Goal: Information Seeking & Learning: Learn about a topic

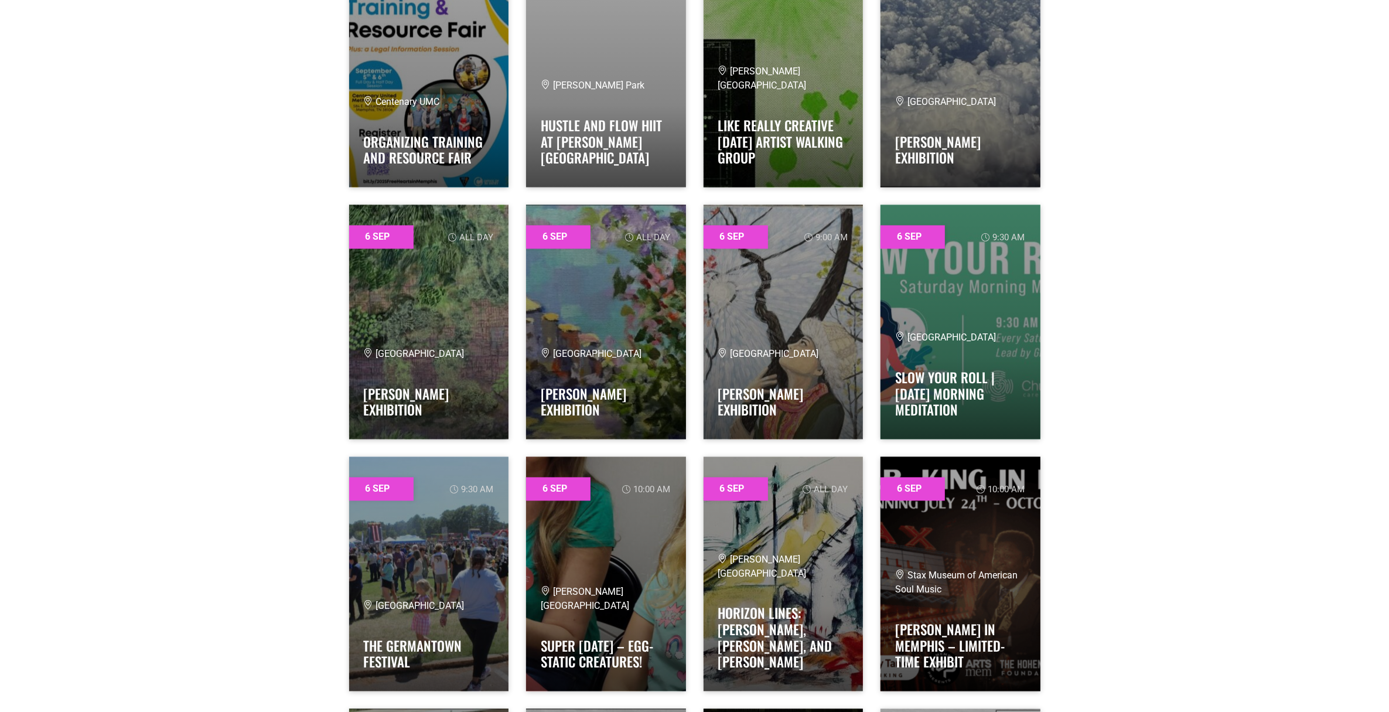
scroll to position [2784, 0]
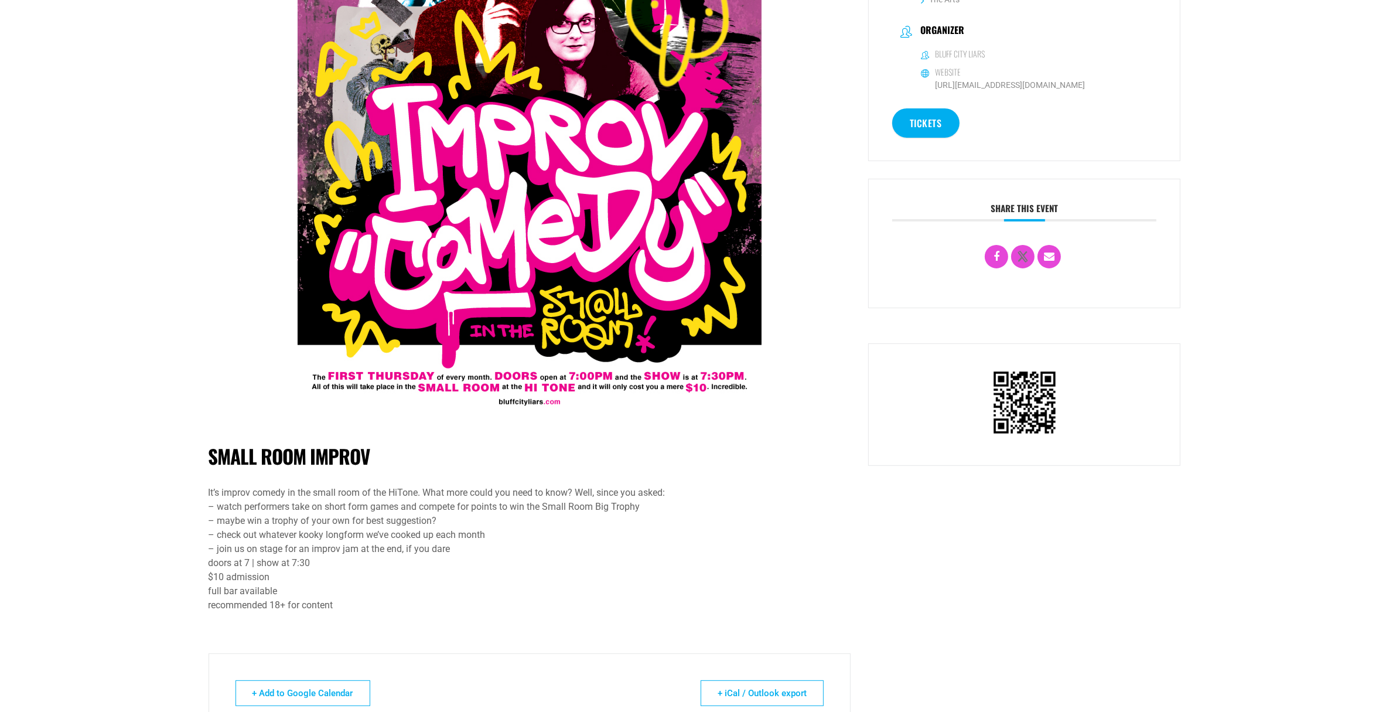
scroll to position [513, 0]
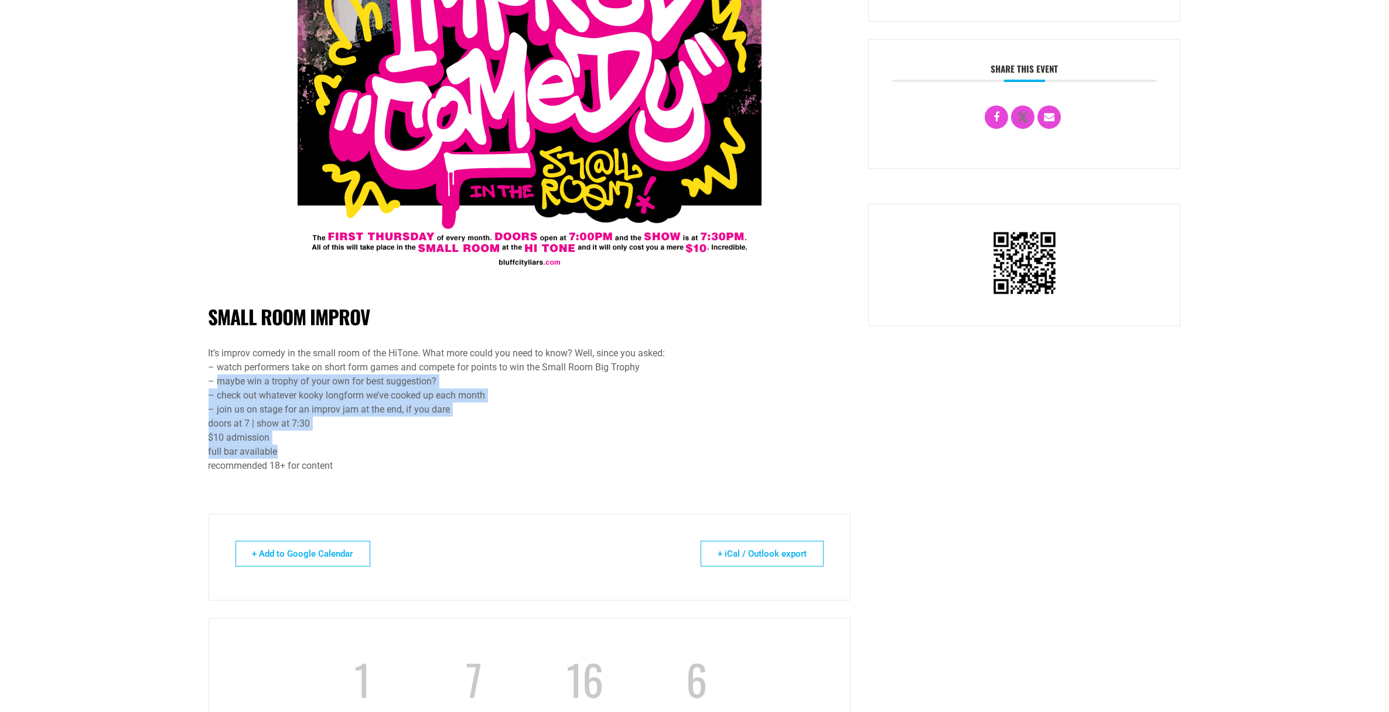
drag, startPoint x: 215, startPoint y: 375, endPoint x: 387, endPoint y: 456, distance: 189.8
click at [387, 456] on div "It’s improv comedy in the small room of the HiTone. What more could you need to…" at bounding box center [530, 409] width 643 height 127
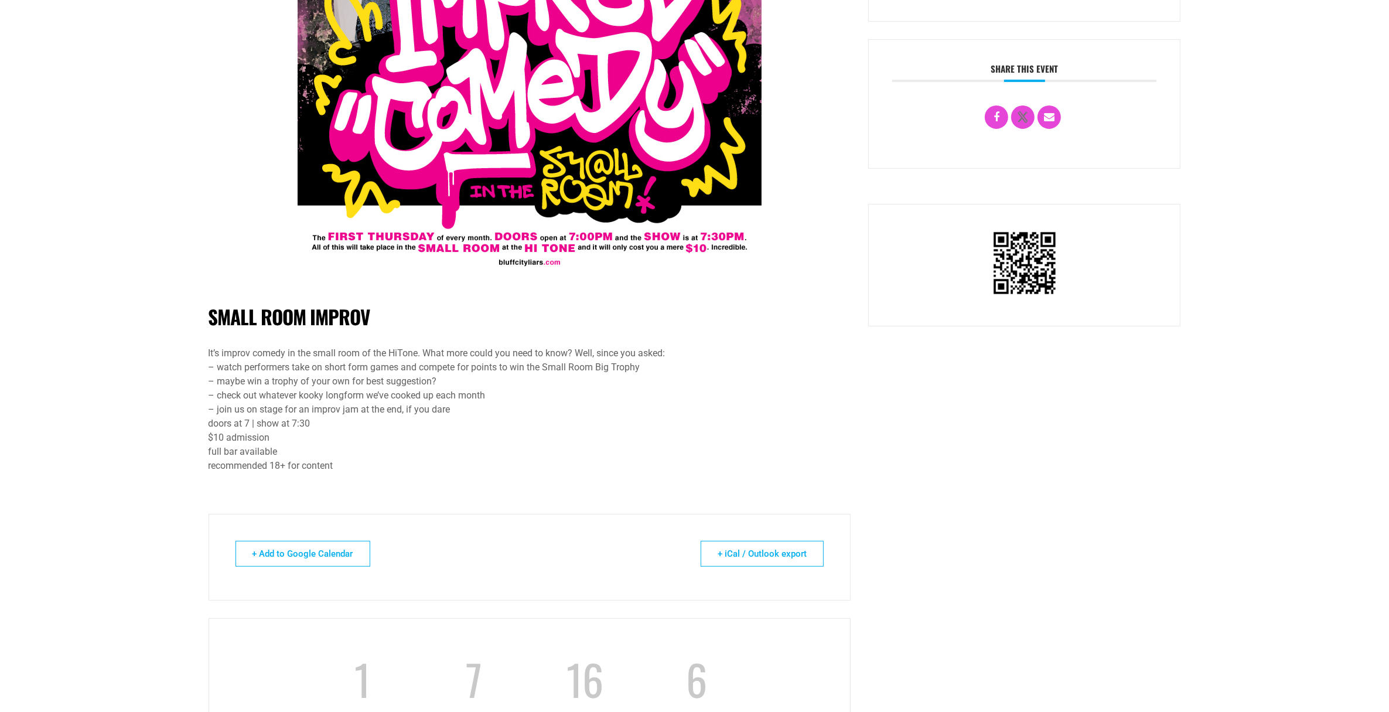
drag, startPoint x: 387, startPoint y: 456, endPoint x: 370, endPoint y: 464, distance: 18.1
click at [370, 464] on div "doors at 7 | show at 7:30 $10 admission full bar available recommended 18+ for …" at bounding box center [530, 445] width 643 height 56
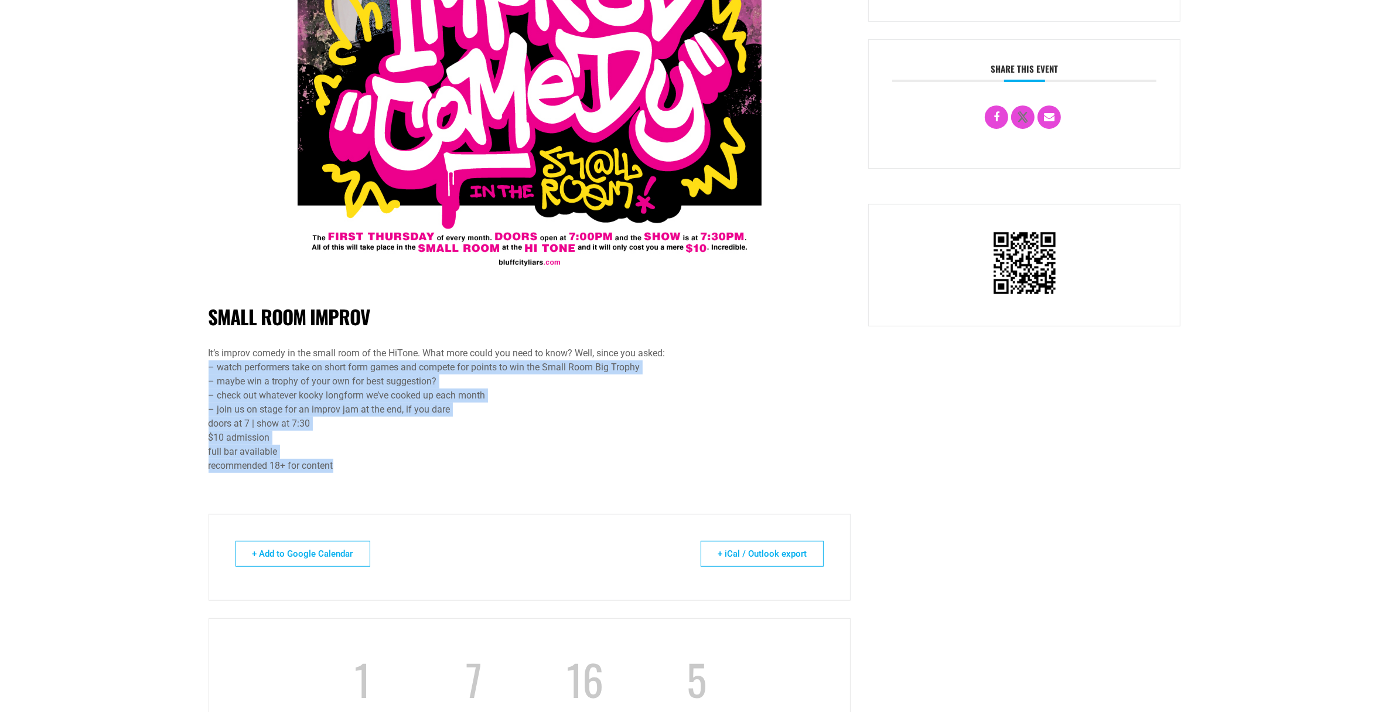
drag, startPoint x: 360, startPoint y: 464, endPoint x: 204, endPoint y: 370, distance: 182.1
click at [204, 370] on div "Small Room Improv It’s improv comedy in the small room of the HiTone. What more…" at bounding box center [530, 173] width 660 height 1227
drag, startPoint x: 204, startPoint y: 370, endPoint x: 318, endPoint y: 425, distance: 126.3
click at [318, 425] on div "doors at 7 | show at 7:30 $10 admission full bar available recommended 18+ for …" at bounding box center [530, 445] width 643 height 56
click at [369, 431] on div "doors at 7 | show at 7:30 $10 admission full bar available recommended 18+ for …" at bounding box center [530, 445] width 643 height 56
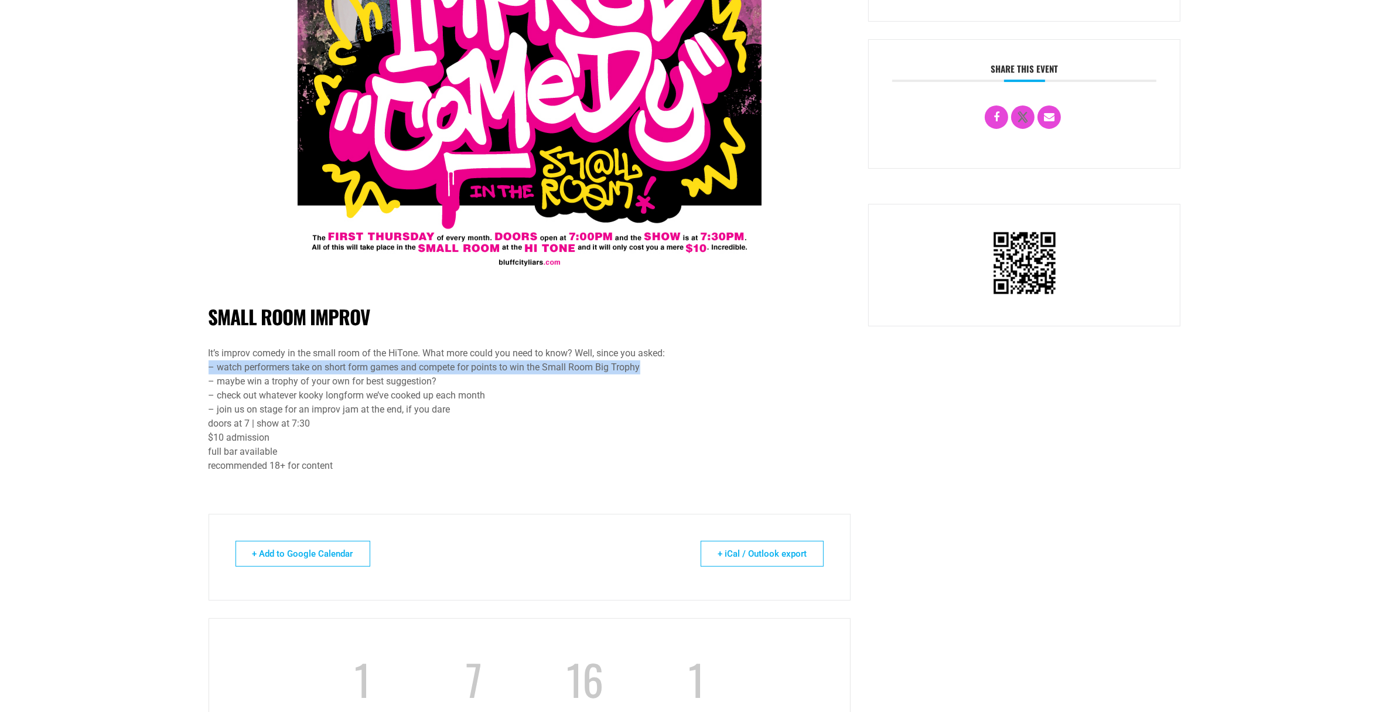
drag, startPoint x: 680, startPoint y: 363, endPoint x: 683, endPoint y: 356, distance: 8.0
click at [683, 356] on div "It’s improv comedy in the small room of the HiTone. What more could you need to…" at bounding box center [530, 409] width 643 height 127
drag, startPoint x: 683, startPoint y: 356, endPoint x: 672, endPoint y: 376, distance: 23.1
click at [672, 376] on div "– watch performers take on short form games and compete for points to win the S…" at bounding box center [530, 388] width 643 height 56
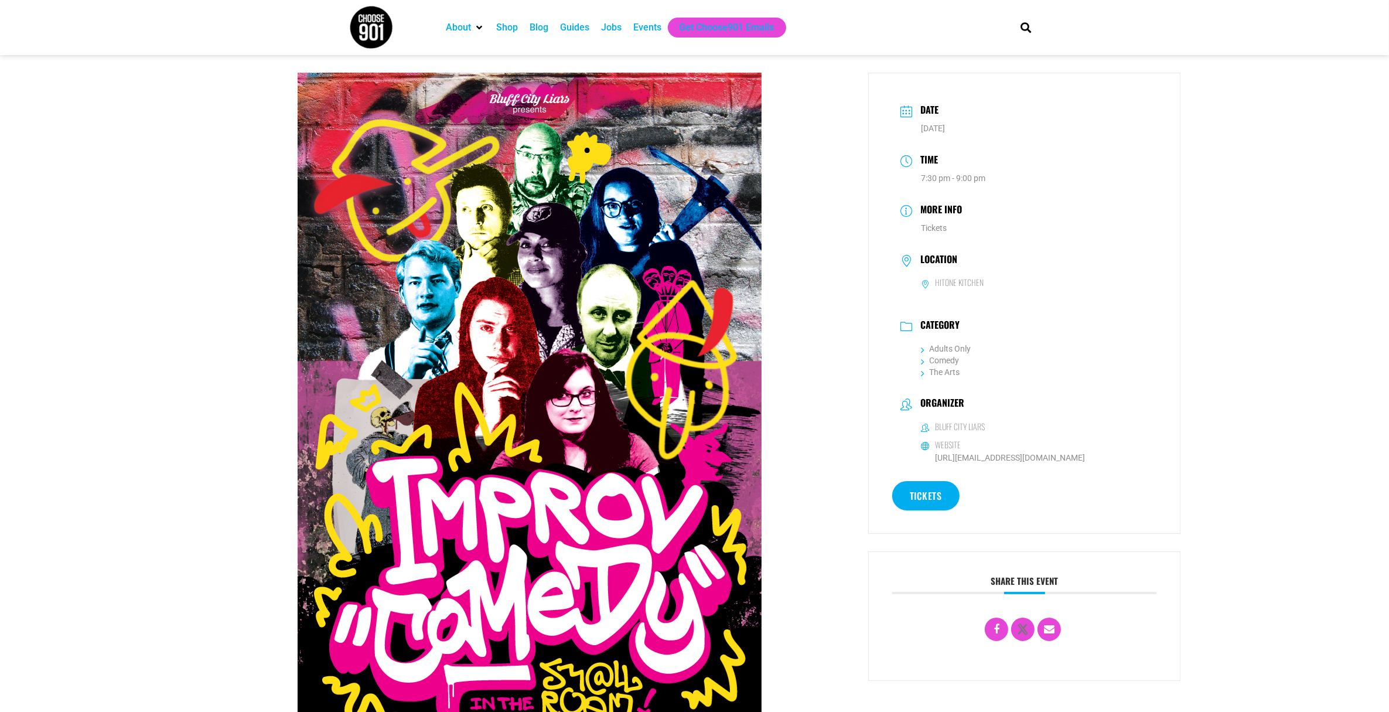
scroll to position [0, 0]
click at [776, 372] on div at bounding box center [530, 433] width 643 height 721
